Goal: Information Seeking & Learning: Learn about a topic

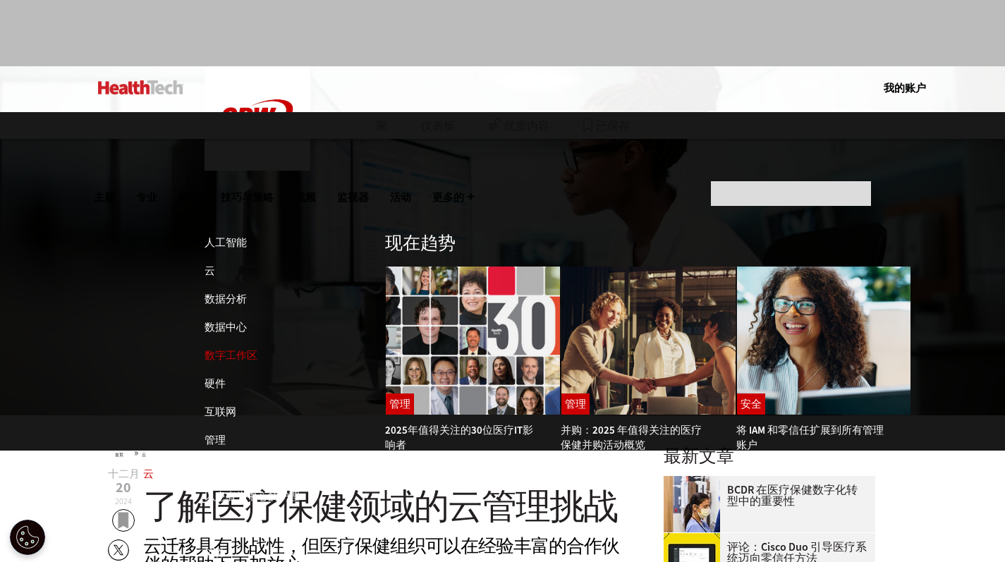
scroll to position [76, 0]
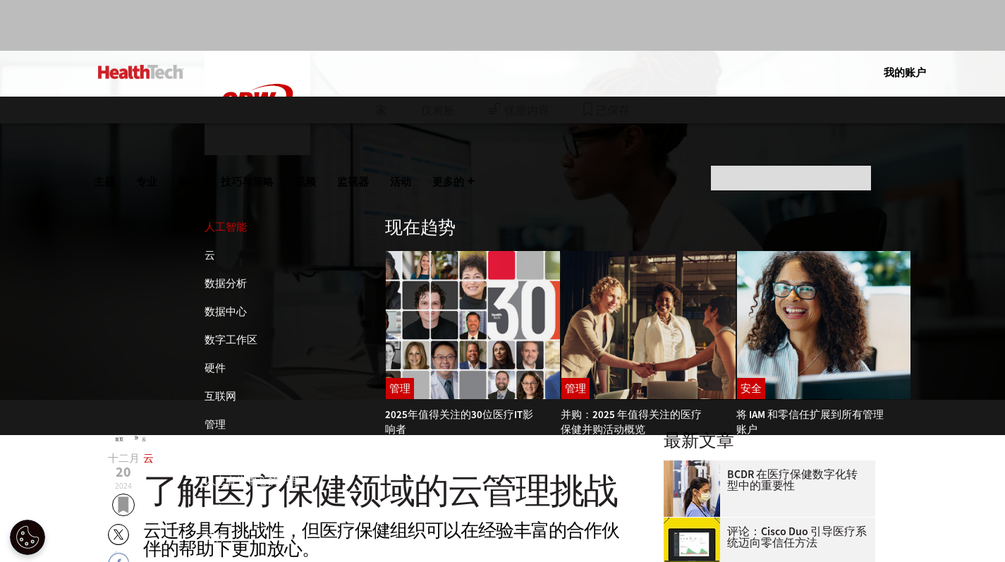
click at [228, 220] on font "人工智能" at bounding box center [226, 227] width 42 height 14
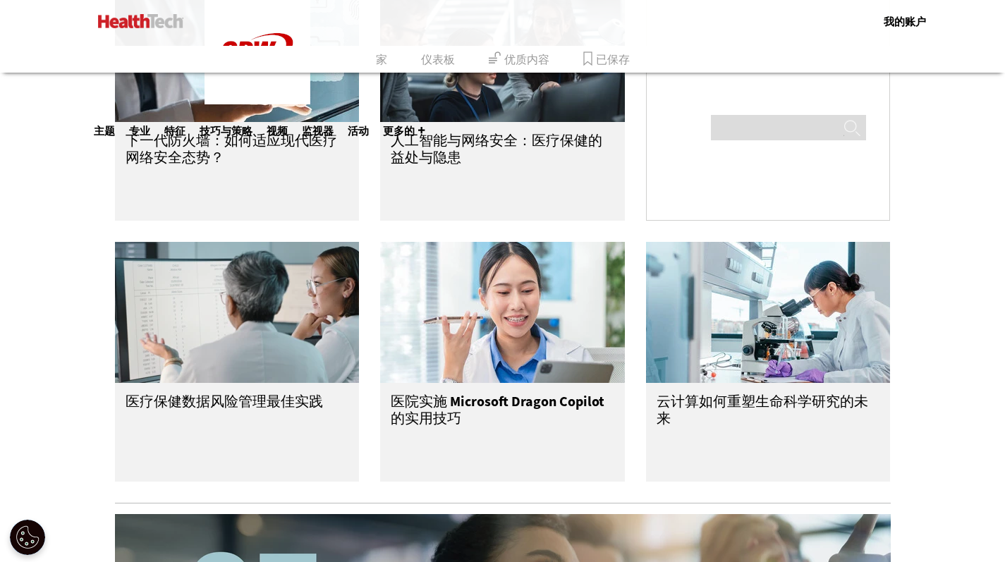
scroll to position [1799, 0]
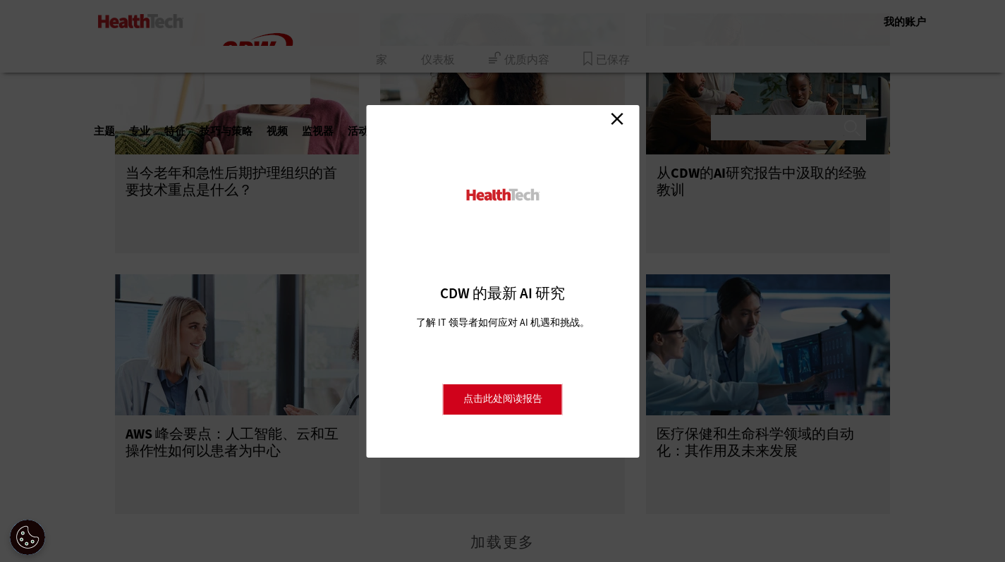
click at [615, 117] on link "关闭" at bounding box center [617, 119] width 21 height 21
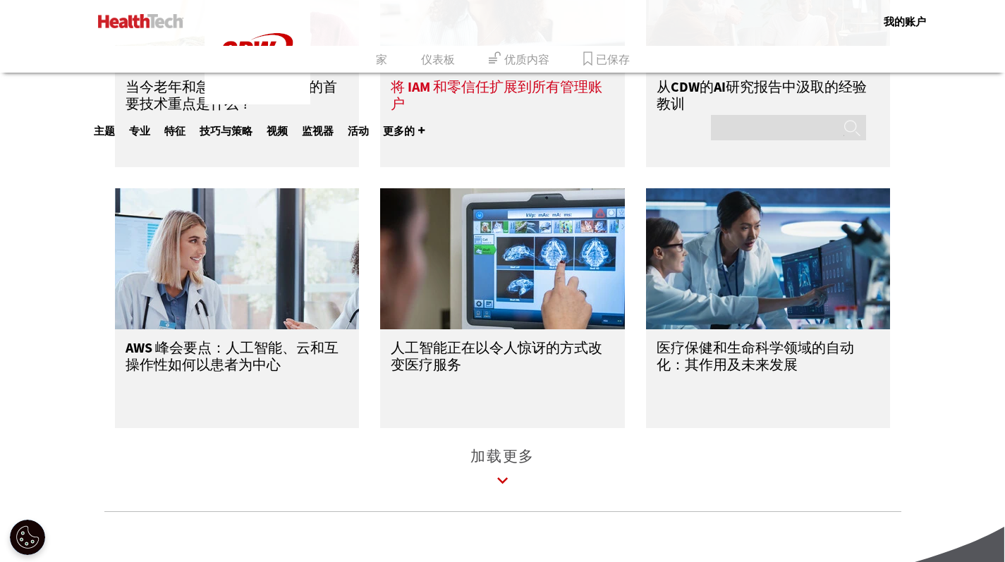
scroll to position [2216, 0]
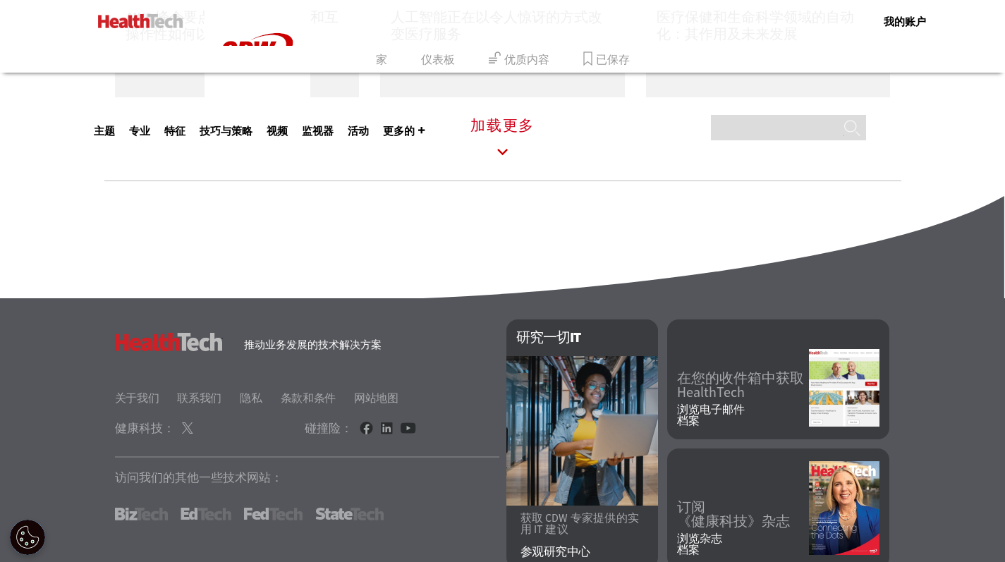
click at [506, 147] on icon at bounding box center [503, 152] width 32 height 32
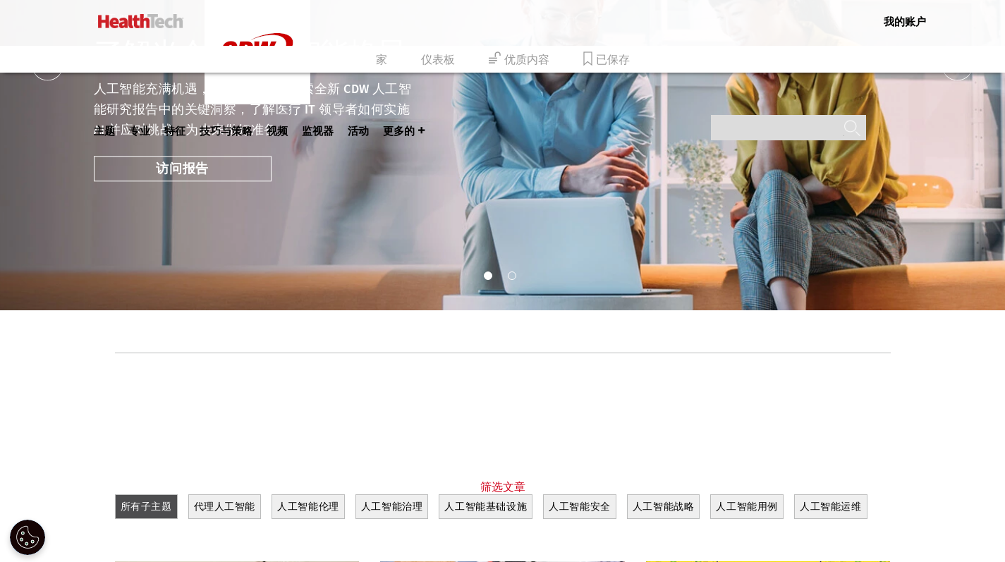
scroll to position [581, 0]
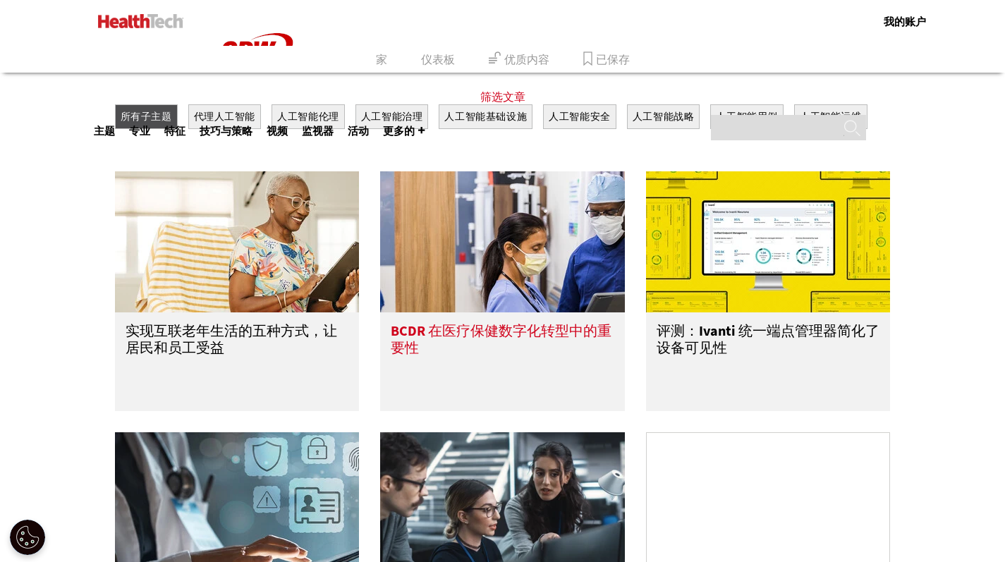
click at [481, 235] on img at bounding box center [502, 241] width 245 height 141
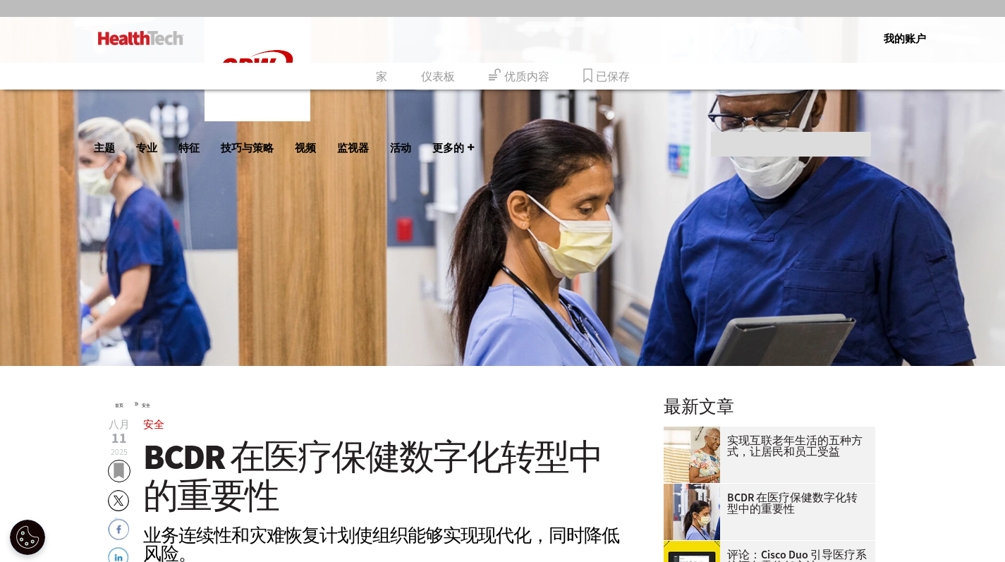
scroll to position [210, 0]
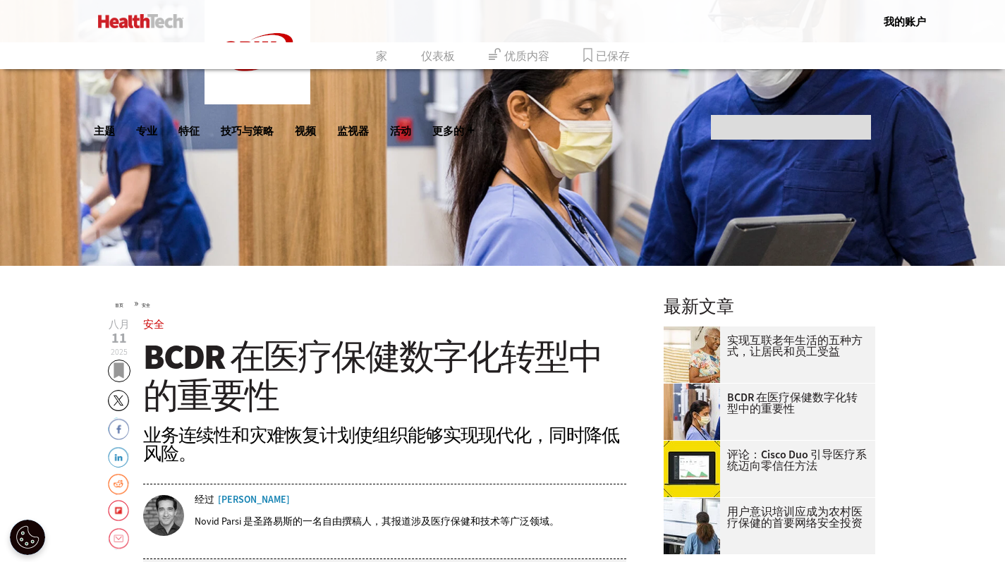
click at [119, 371] on polygon at bounding box center [119, 371] width 10 height 16
